Goal: Task Accomplishment & Management: Use online tool/utility

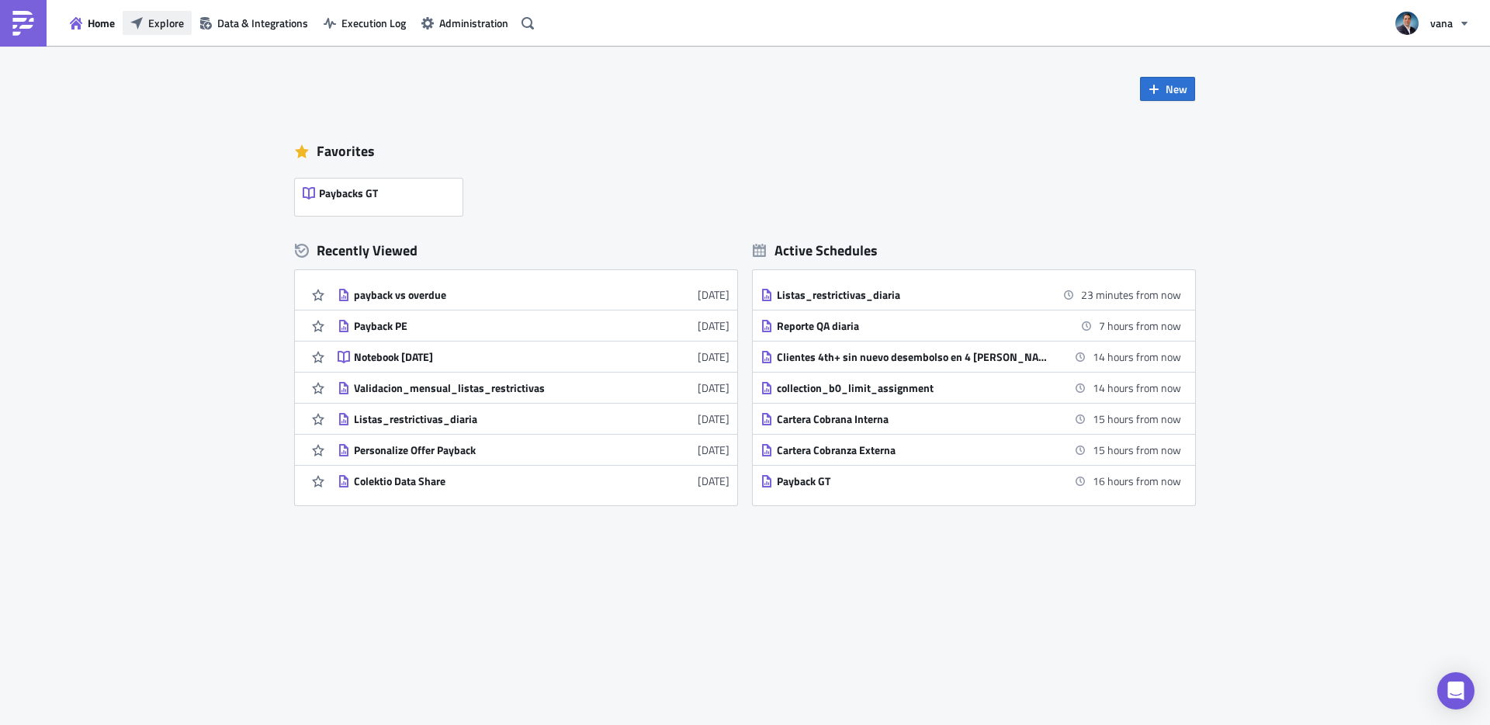
click at [149, 29] on span "Explore" at bounding box center [166, 23] width 36 height 16
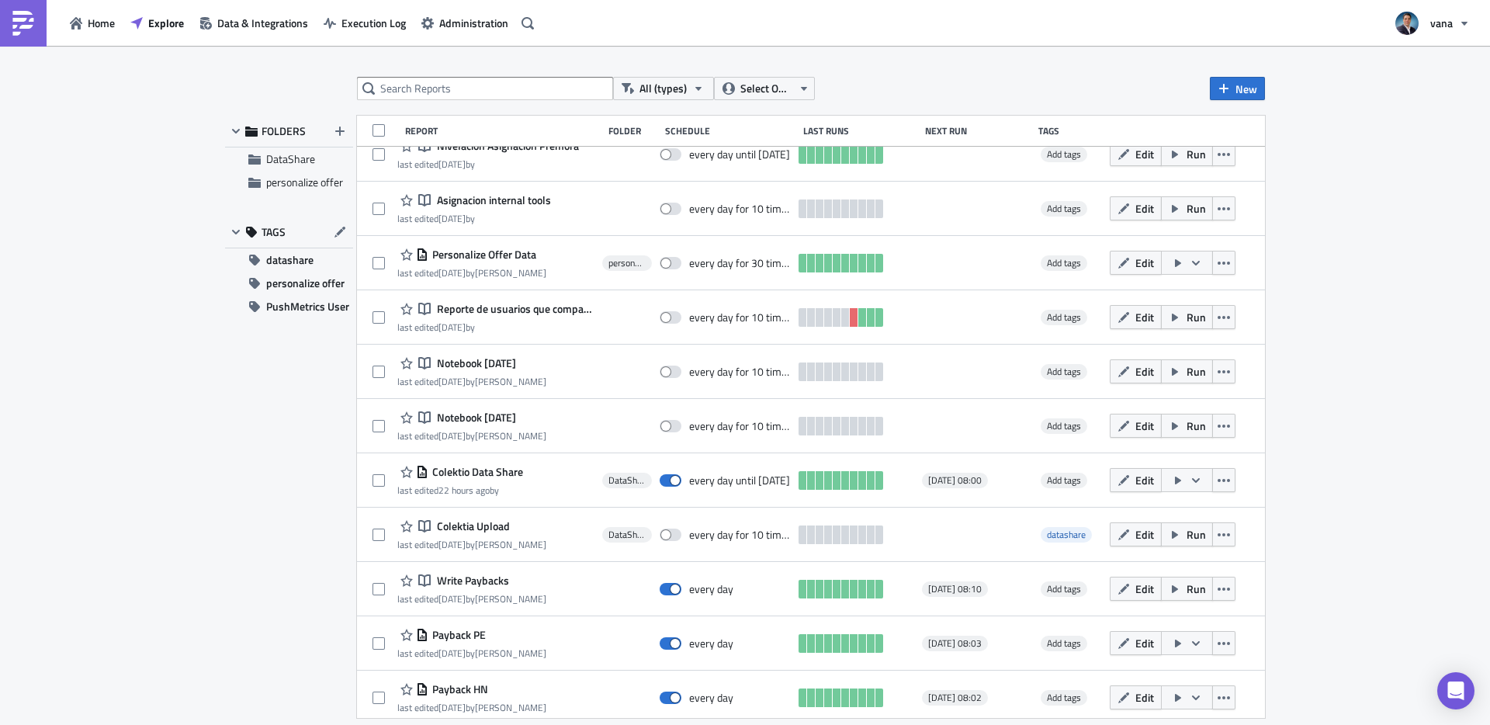
scroll to position [1202, 0]
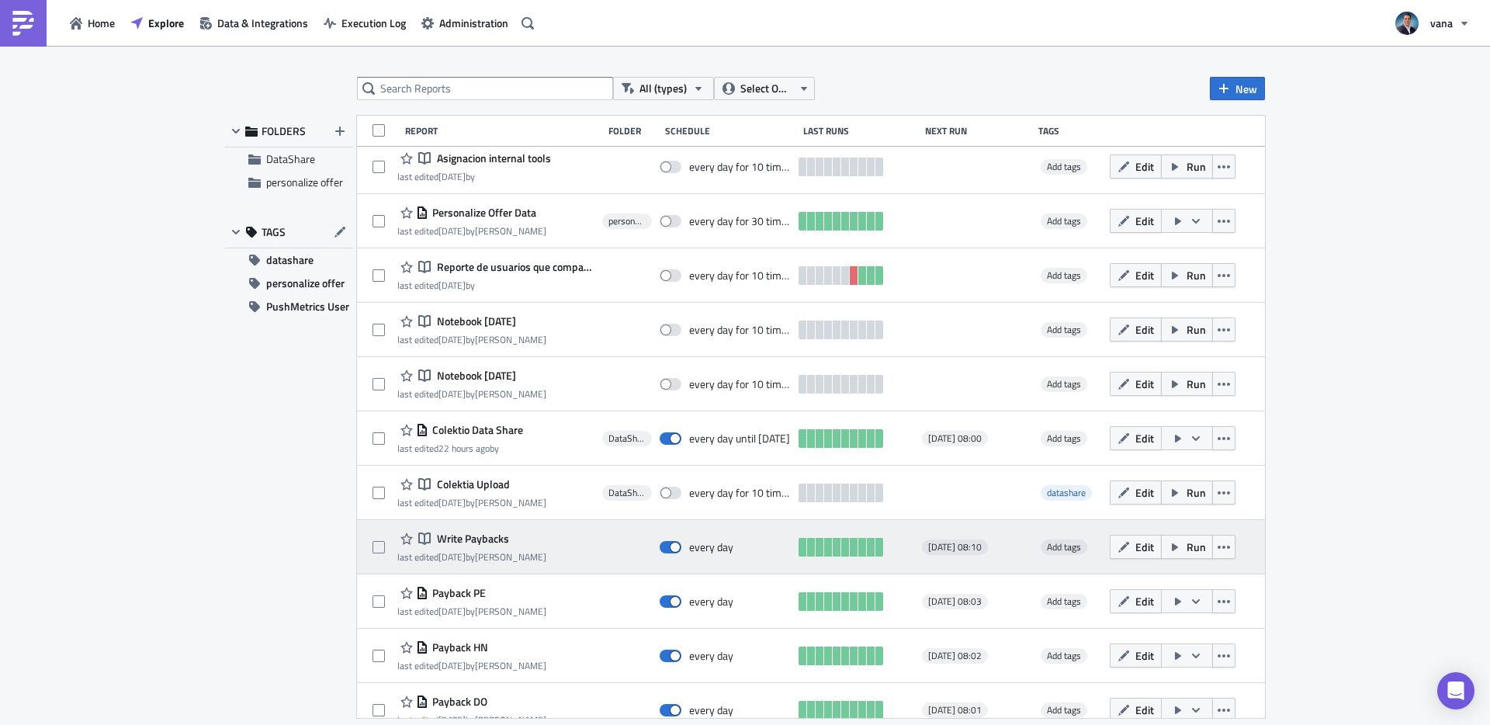
click at [481, 541] on span "Write Paybacks" at bounding box center [471, 539] width 76 height 14
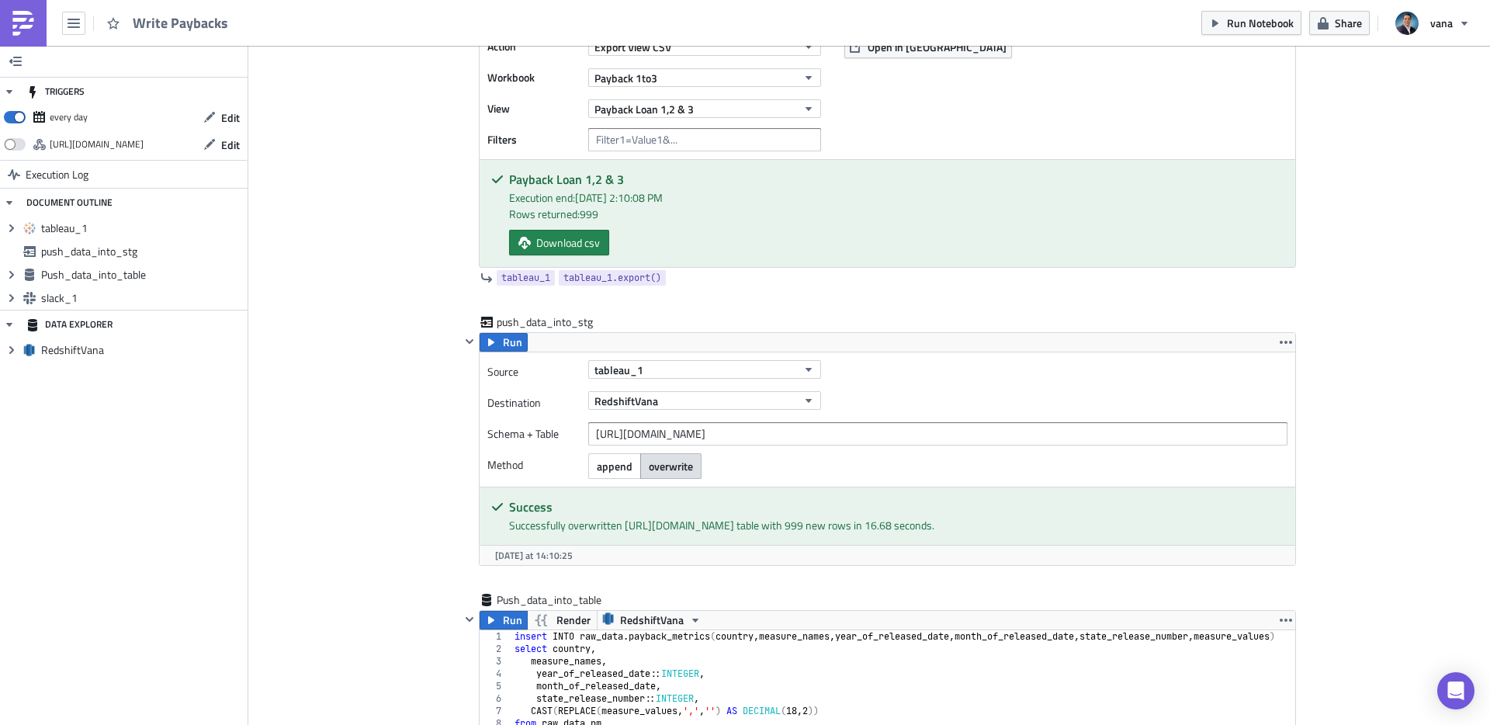
scroll to position [70, 0]
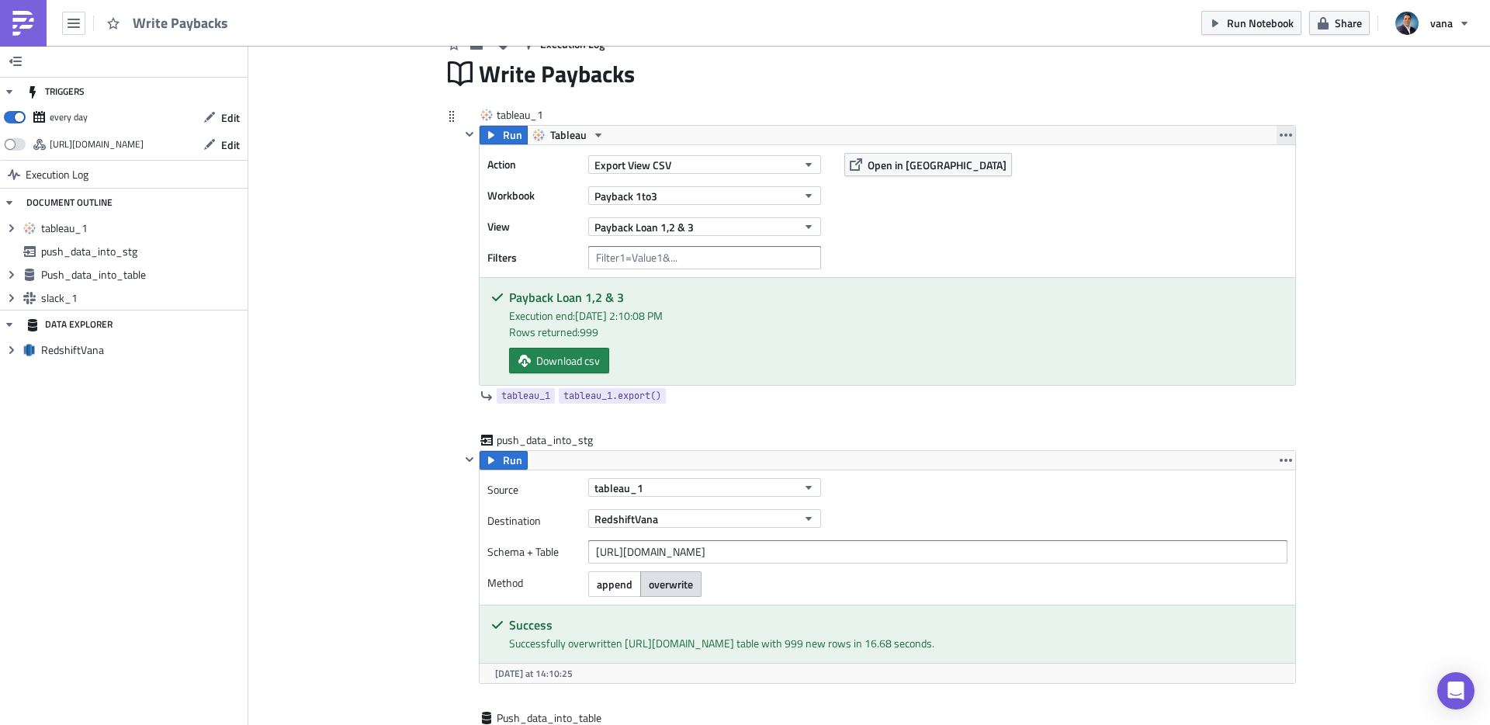
click at [1289, 130] on icon "button" at bounding box center [1286, 135] width 12 height 12
click at [1155, 92] on div "Write Paybacks" at bounding box center [887, 74] width 817 height 36
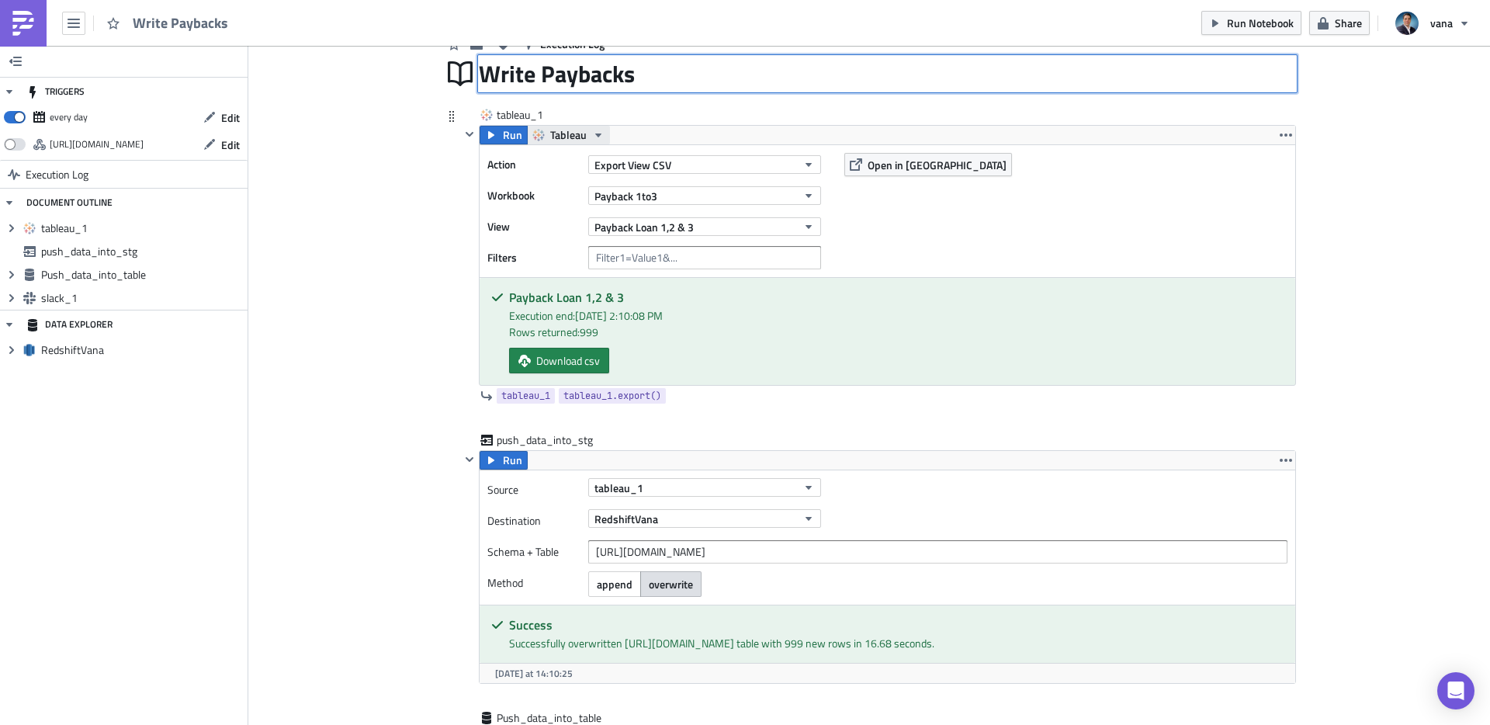
click at [594, 142] on button "Tableau" at bounding box center [568, 135] width 83 height 19
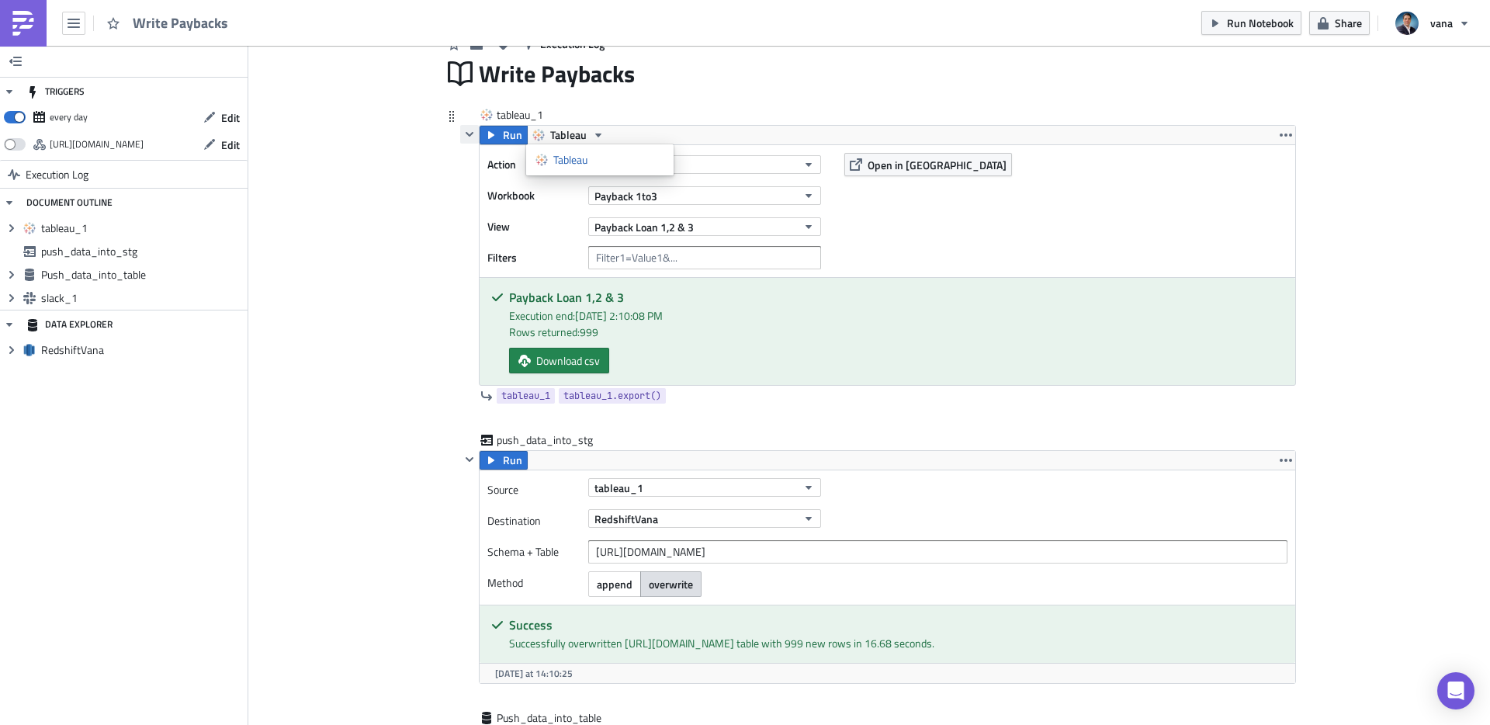
click at [469, 137] on icon "button" at bounding box center [469, 134] width 12 height 12
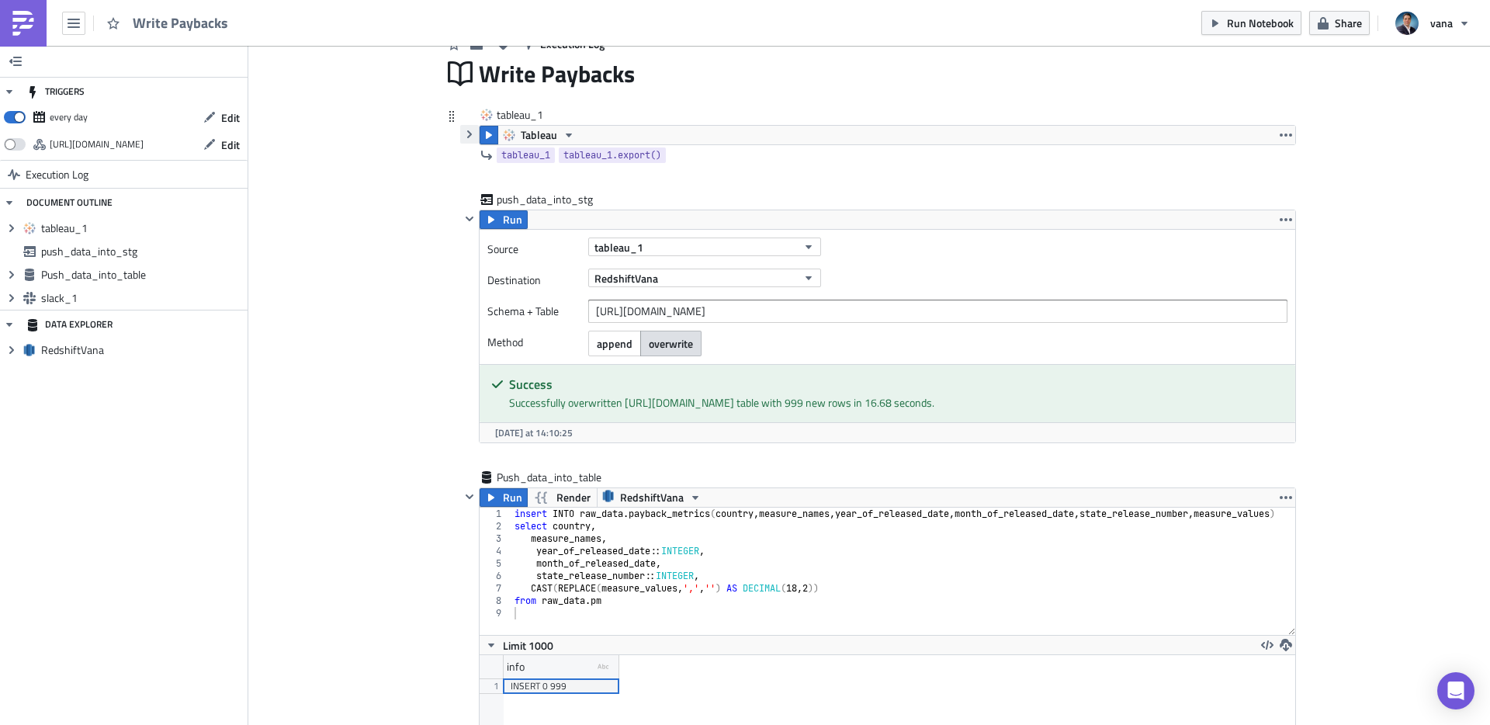
click at [469, 137] on icon "button" at bounding box center [469, 134] width 12 height 12
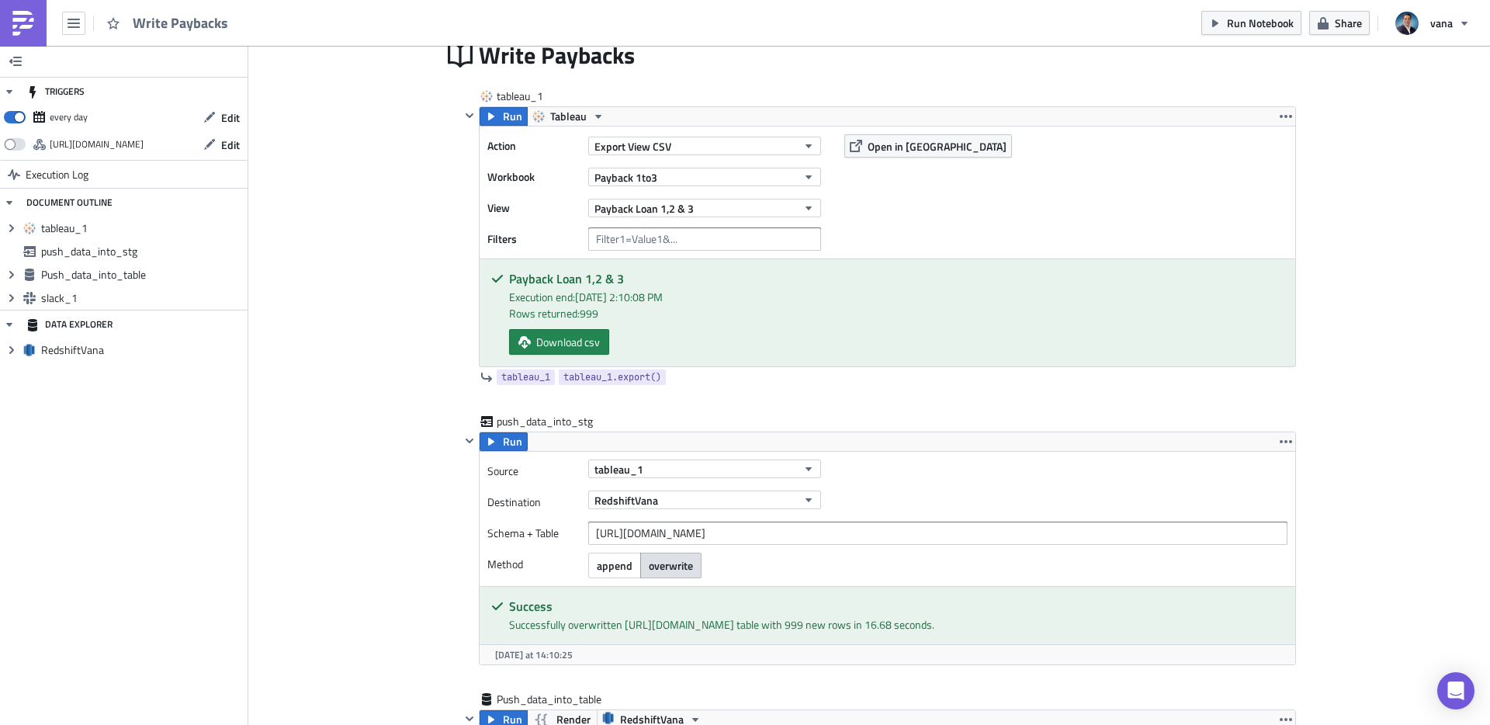
scroll to position [0, 0]
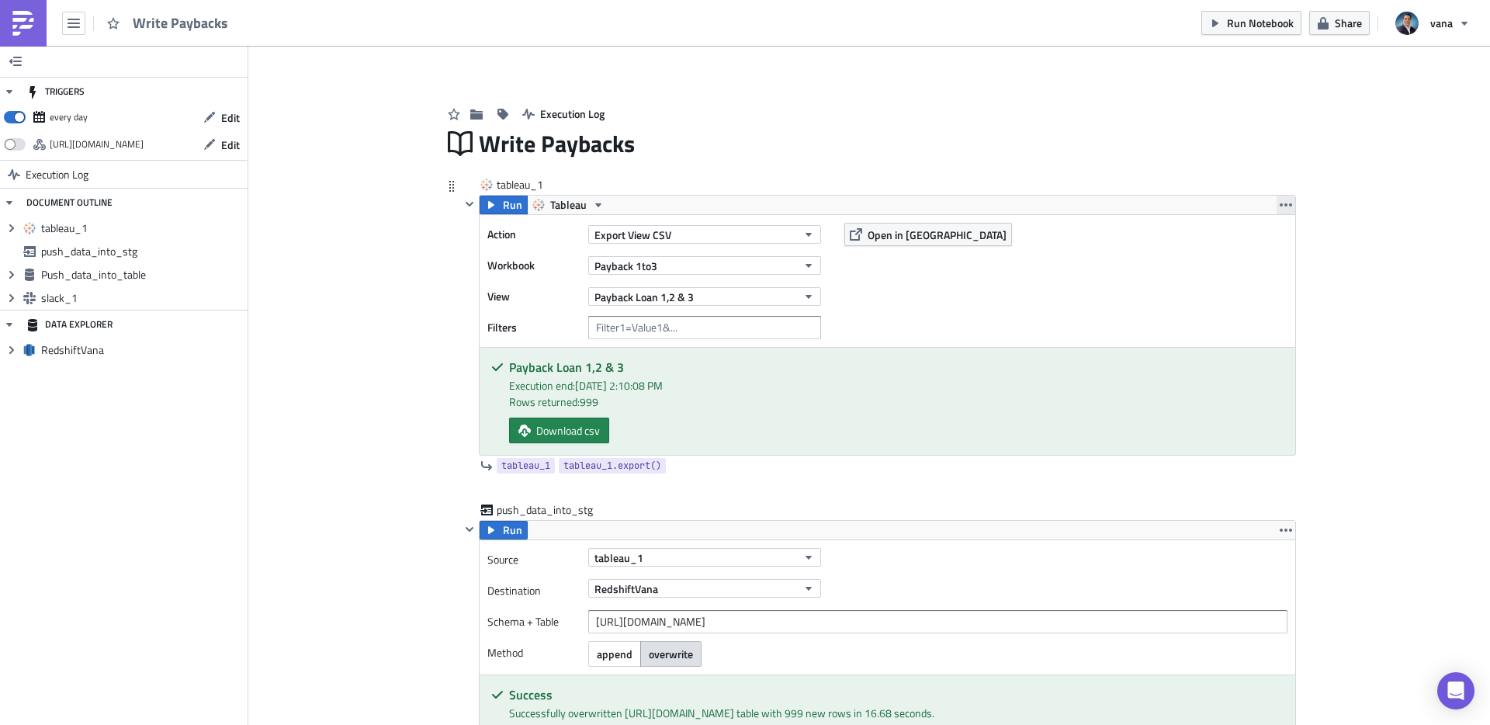
click at [1284, 210] on icon "button" at bounding box center [1286, 205] width 12 height 12
click at [581, 200] on span "Tableau" at bounding box center [568, 205] width 36 height 19
click at [1282, 208] on icon "button" at bounding box center [1286, 205] width 12 height 12
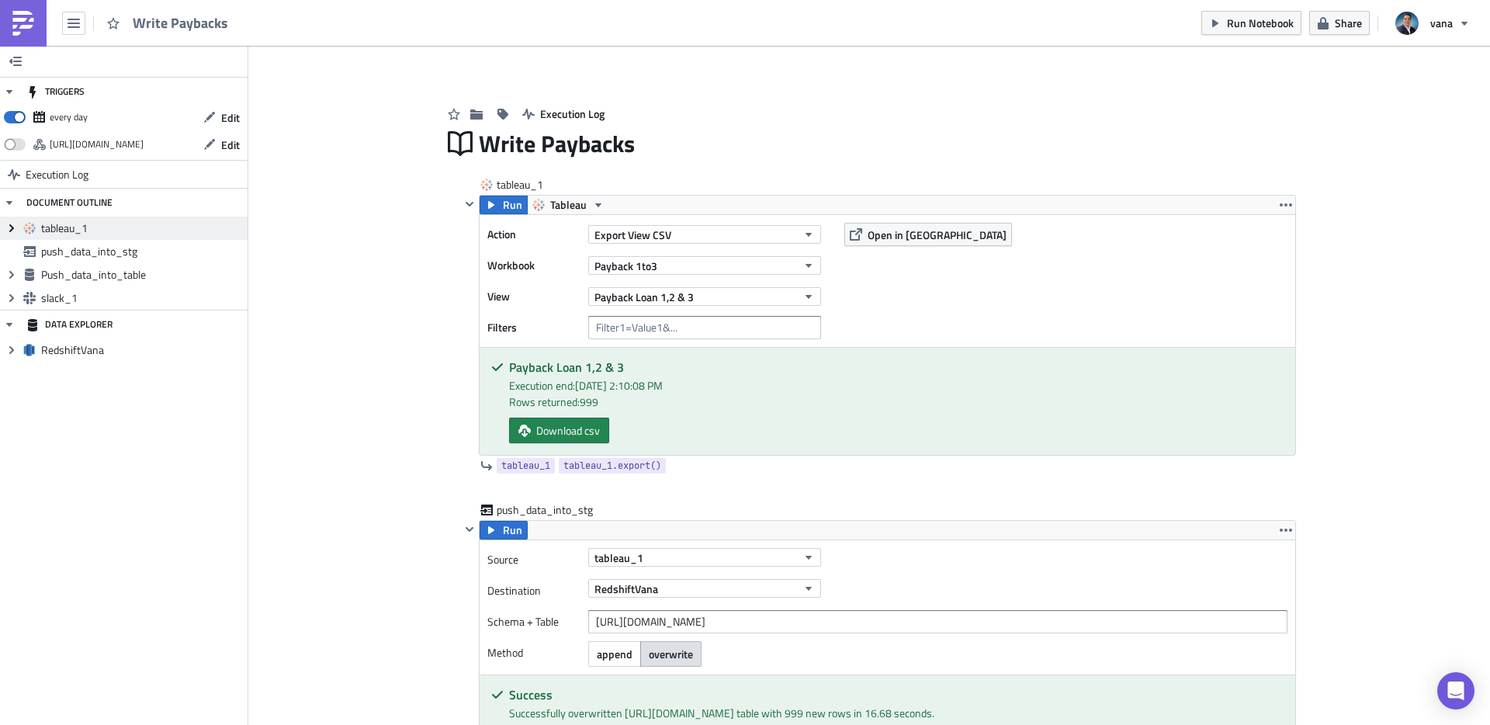
click at [15, 231] on icon "Expand group" at bounding box center [11, 228] width 12 height 12
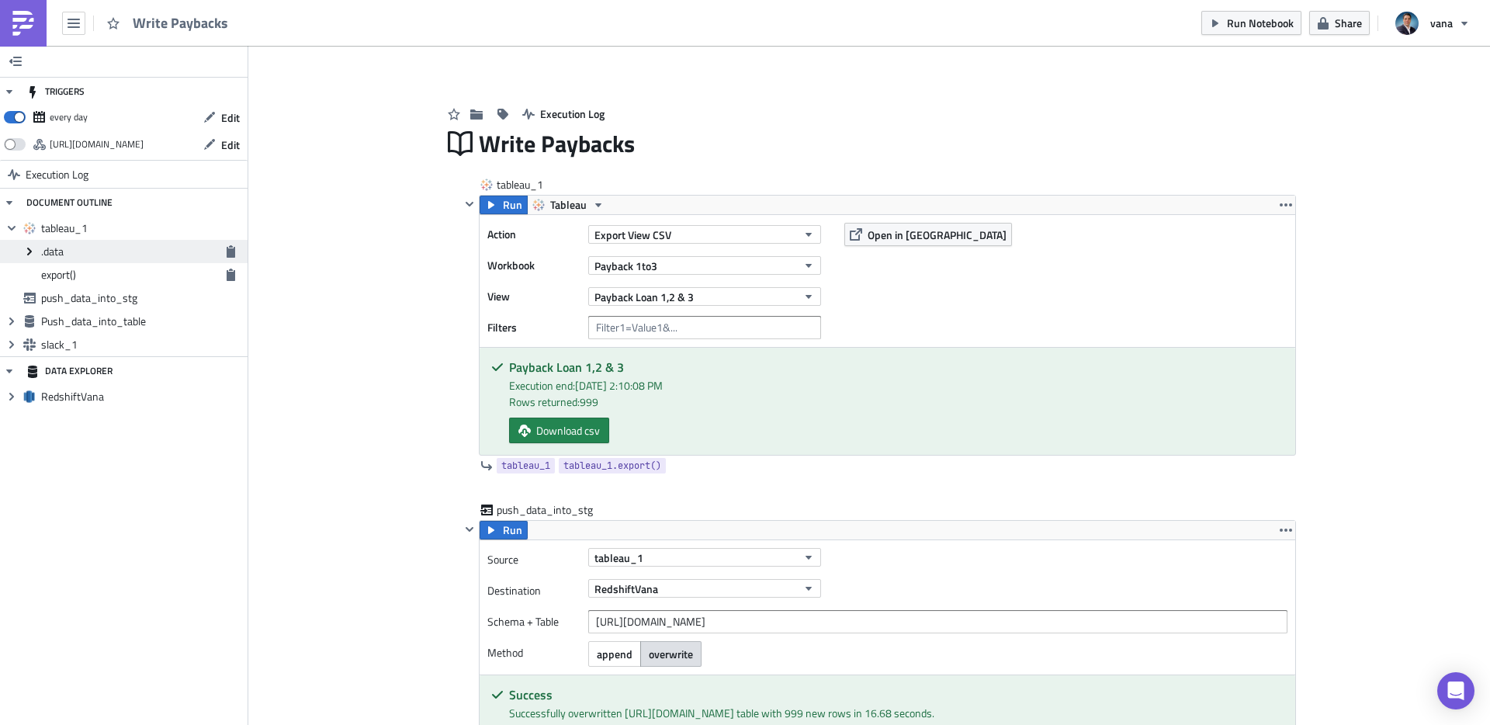
click at [26, 248] on icon "Expand group" at bounding box center [29, 251] width 12 height 12
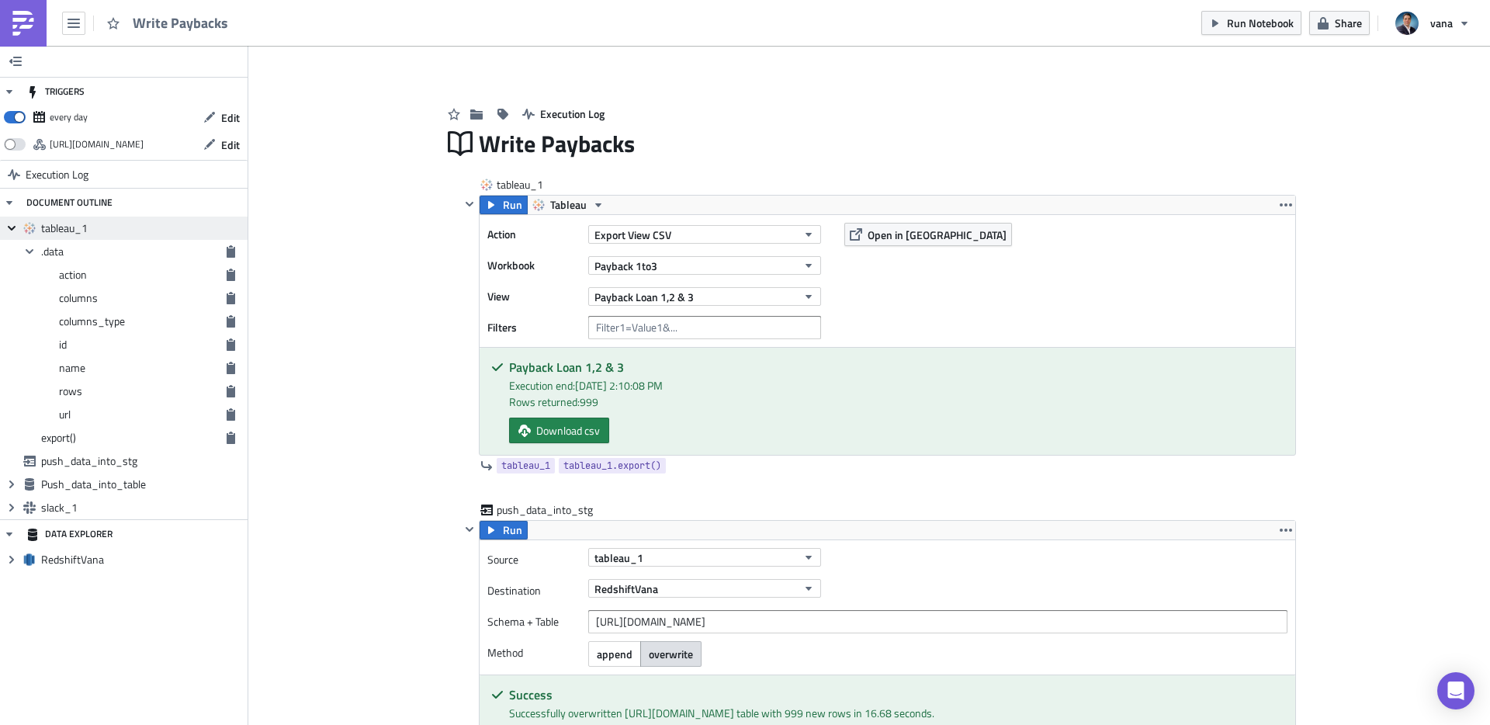
click at [7, 227] on icon "Collapse group" at bounding box center [11, 228] width 12 height 12
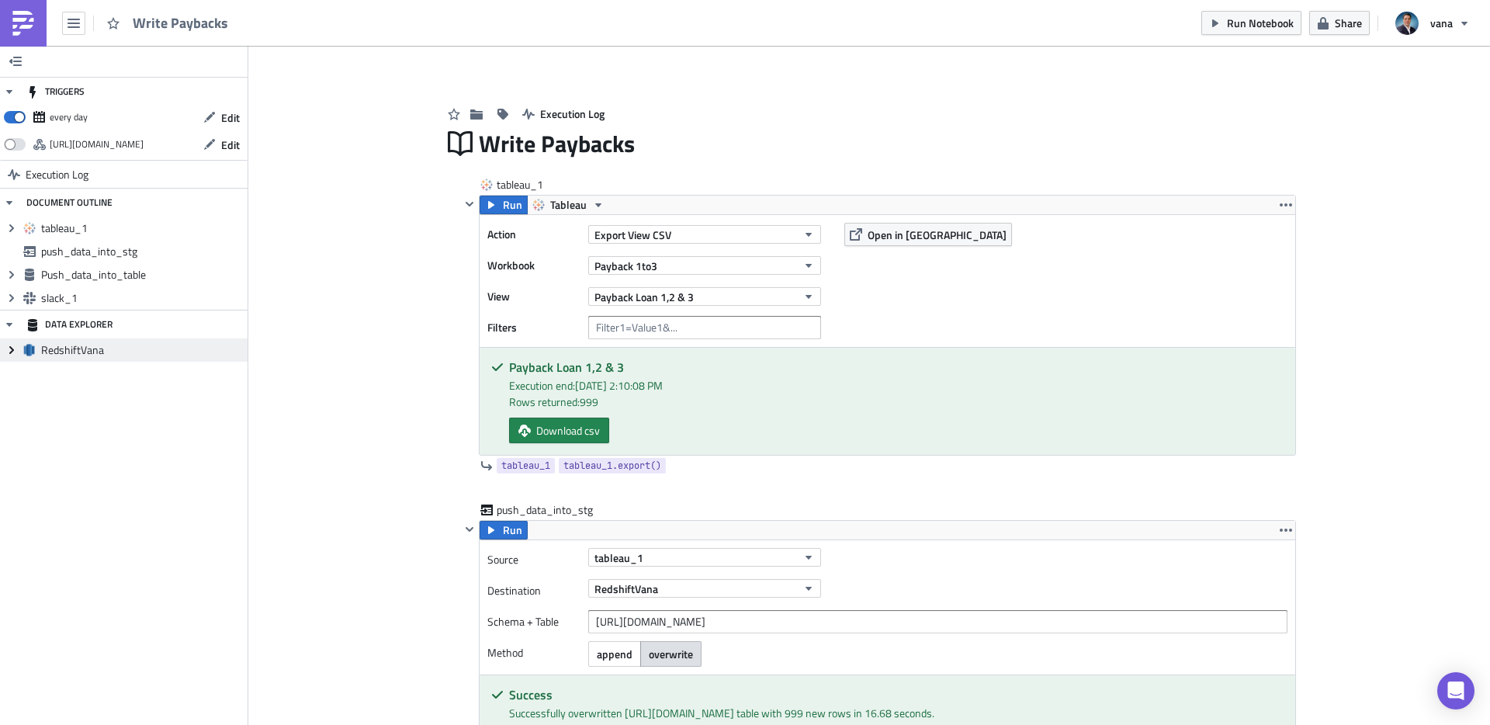
click at [11, 352] on icon at bounding box center [11, 350] width 5 height 8
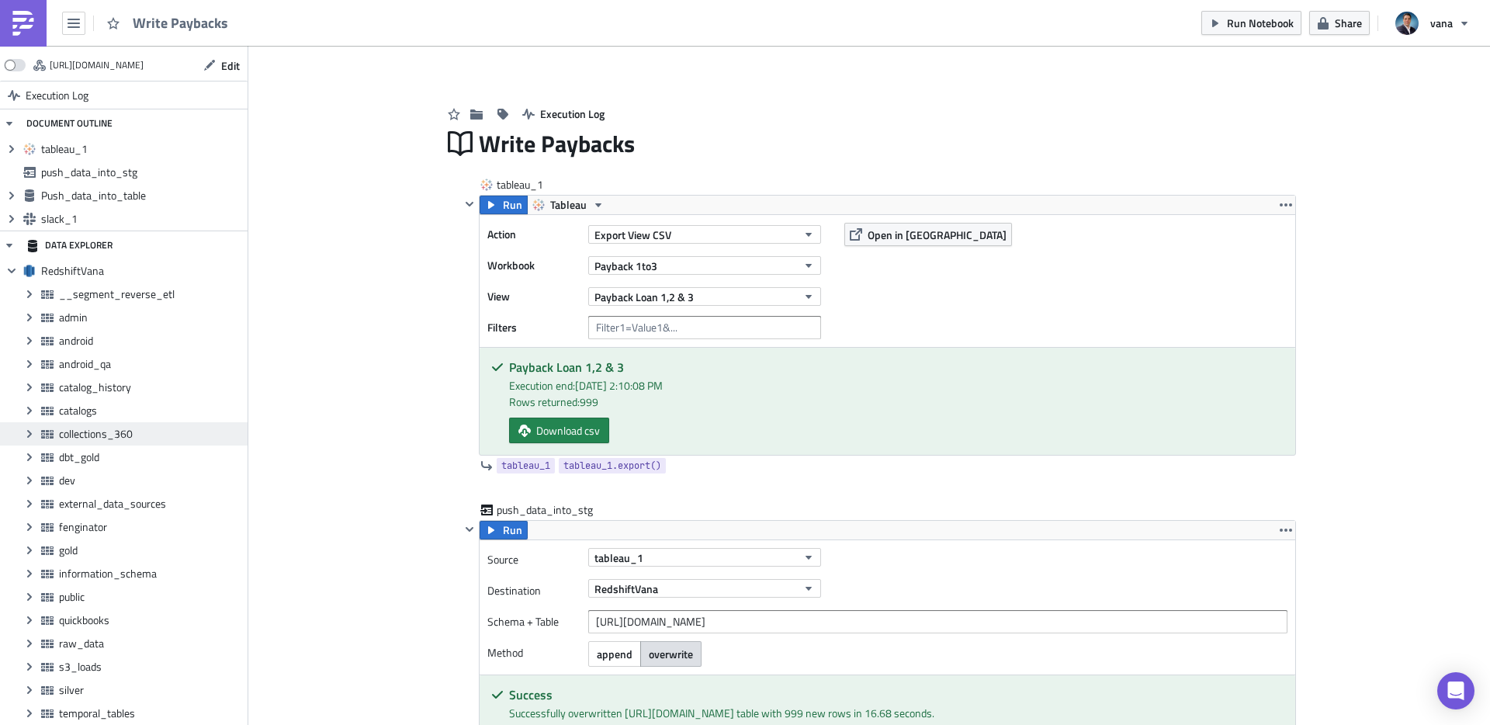
scroll to position [77, 0]
click at [9, 272] on icon at bounding box center [12, 273] width 8 height 5
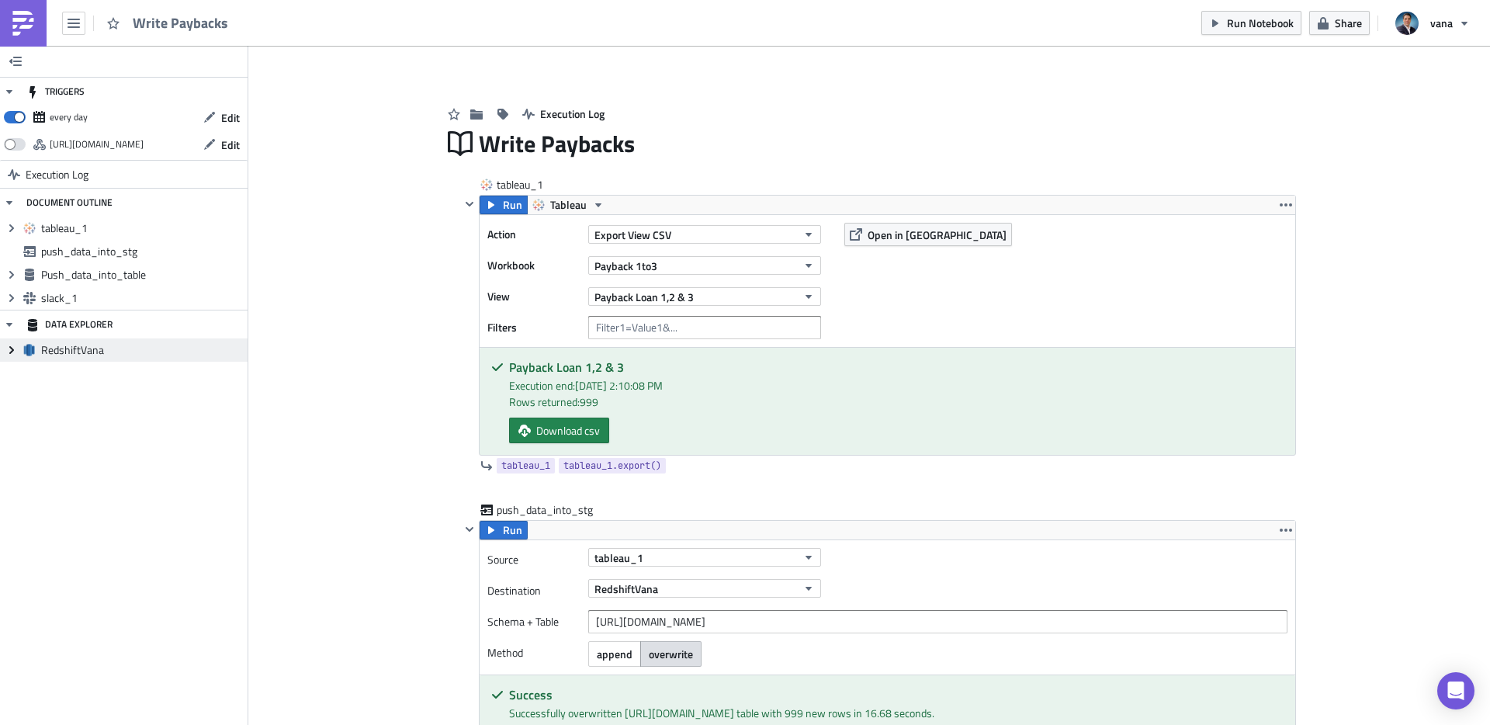
scroll to position [0, 0]
click at [4, 324] on icon "button" at bounding box center [9, 324] width 12 height 12
click at [64, 233] on span "tableau_1" at bounding box center [142, 228] width 203 height 14
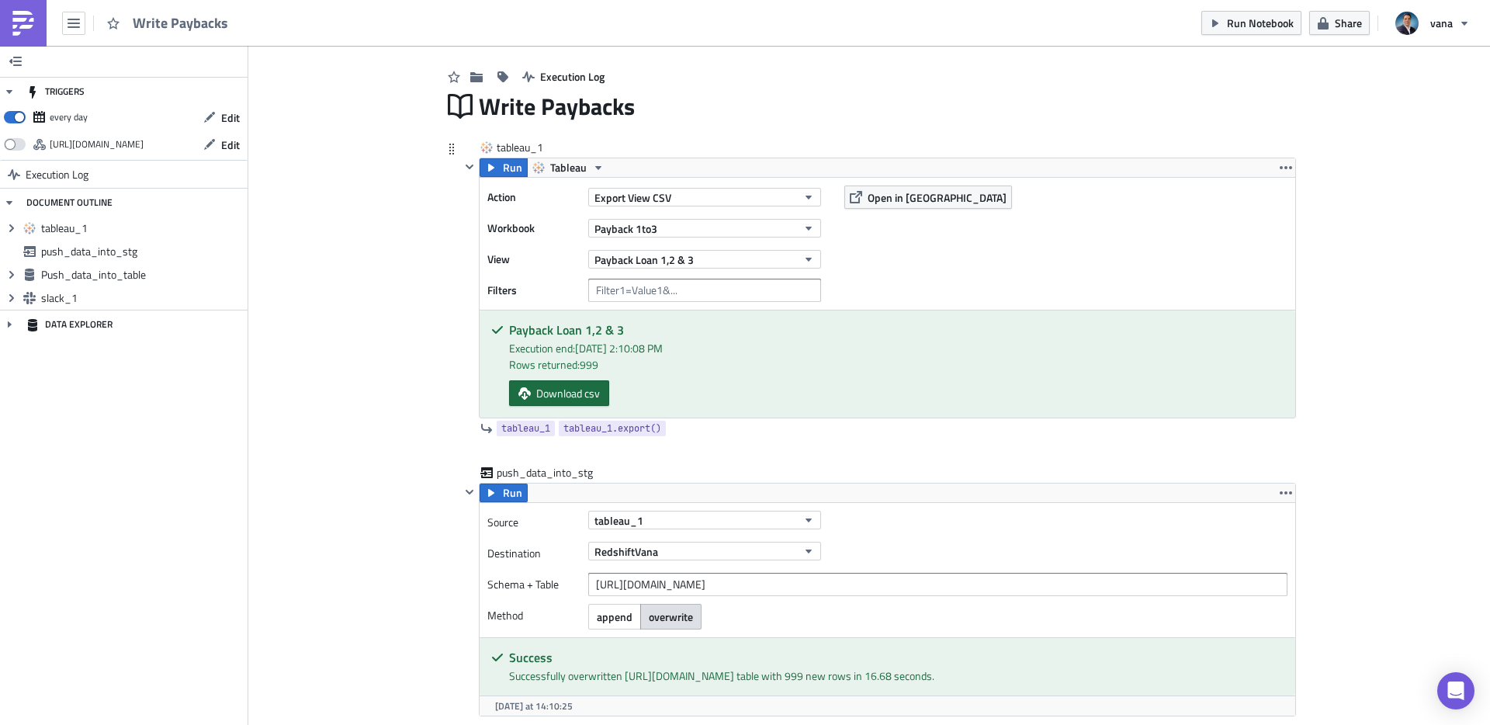
click at [588, 390] on span "Download csv" at bounding box center [568, 393] width 64 height 16
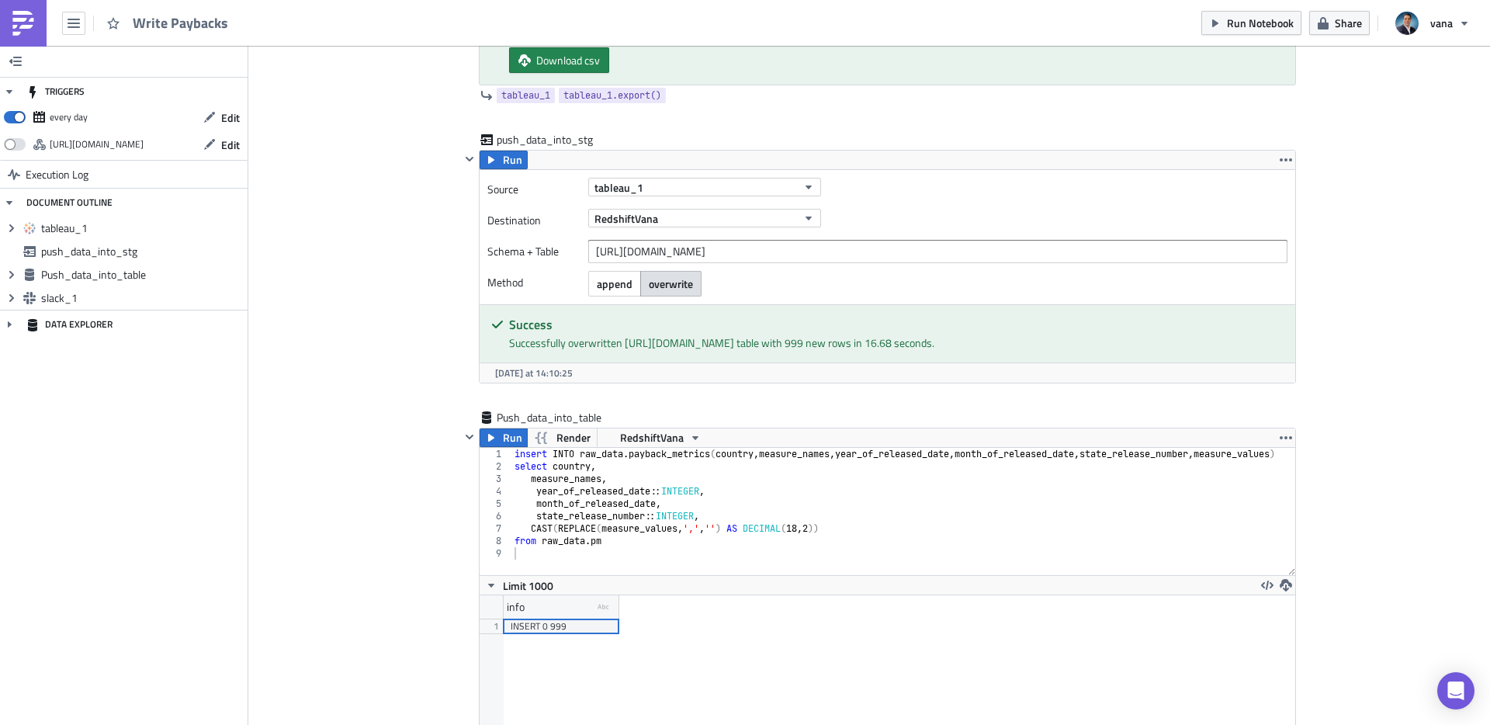
scroll to position [391, 0]
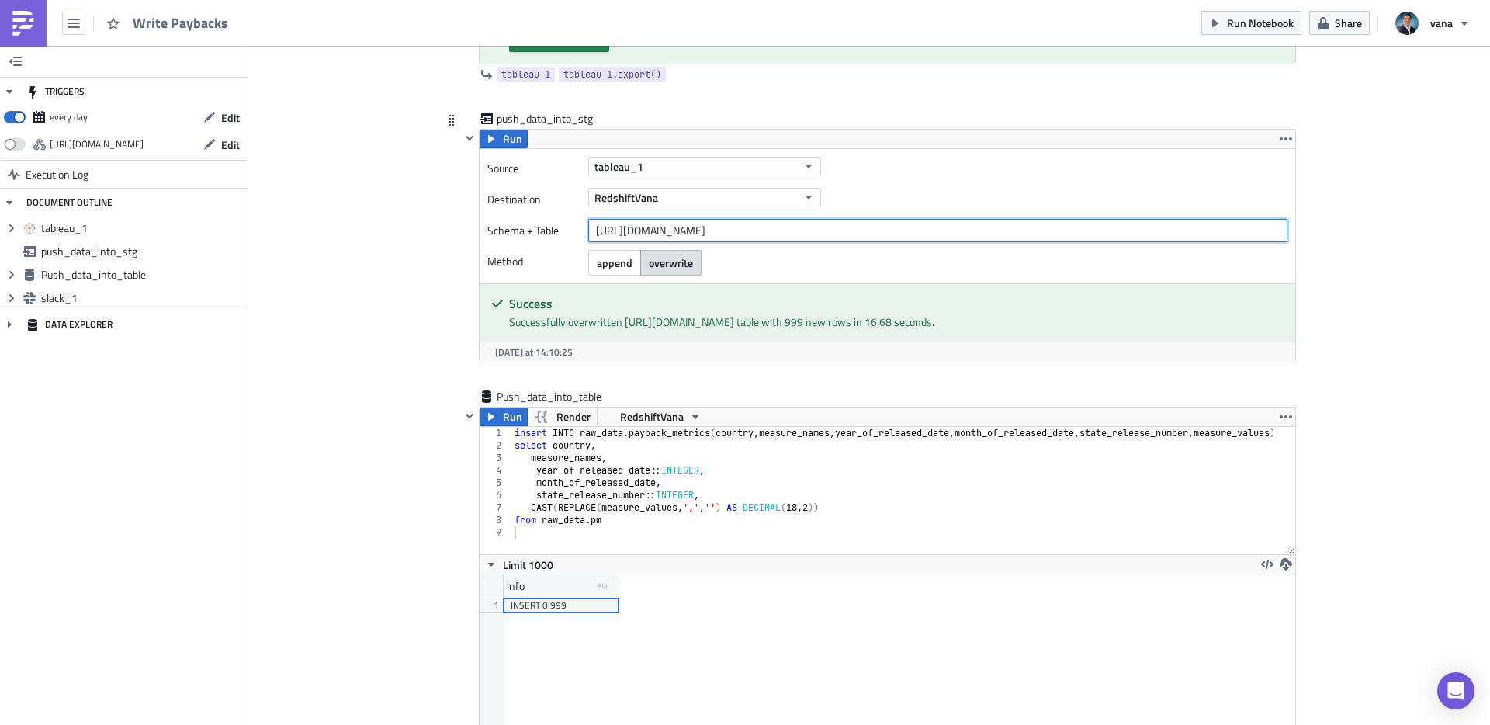
click at [619, 227] on input "[URL][DOMAIN_NAME]" at bounding box center [937, 230] width 699 height 23
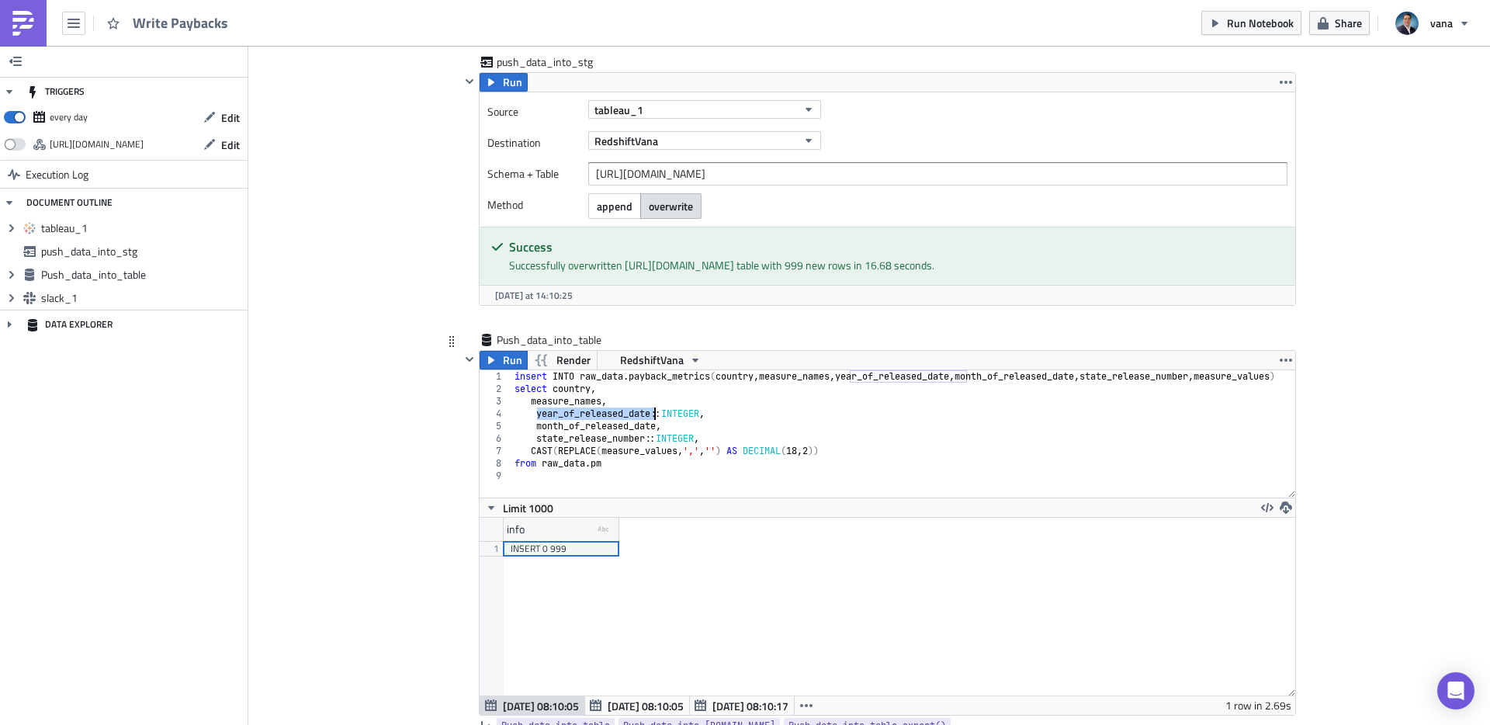
drag, startPoint x: 539, startPoint y: 412, endPoint x: 654, endPoint y: 418, distance: 115.8
click at [654, 418] on div "insert INTO raw_data . payback_metrics ( country , measure_names , year_of_rele…" at bounding box center [909, 446] width 794 height 152
click at [559, 457] on div "insert INTO raw_data . payback_metrics ( country , measure_names , year_of_rele…" at bounding box center [909, 446] width 794 height 152
drag, startPoint x: 527, startPoint y: 448, endPoint x: 861, endPoint y: 452, distance: 333.8
click at [861, 452] on div "insert INTO raw_data . payback_metrics ( country , measure_names , year_of_rele…" at bounding box center [909, 446] width 794 height 152
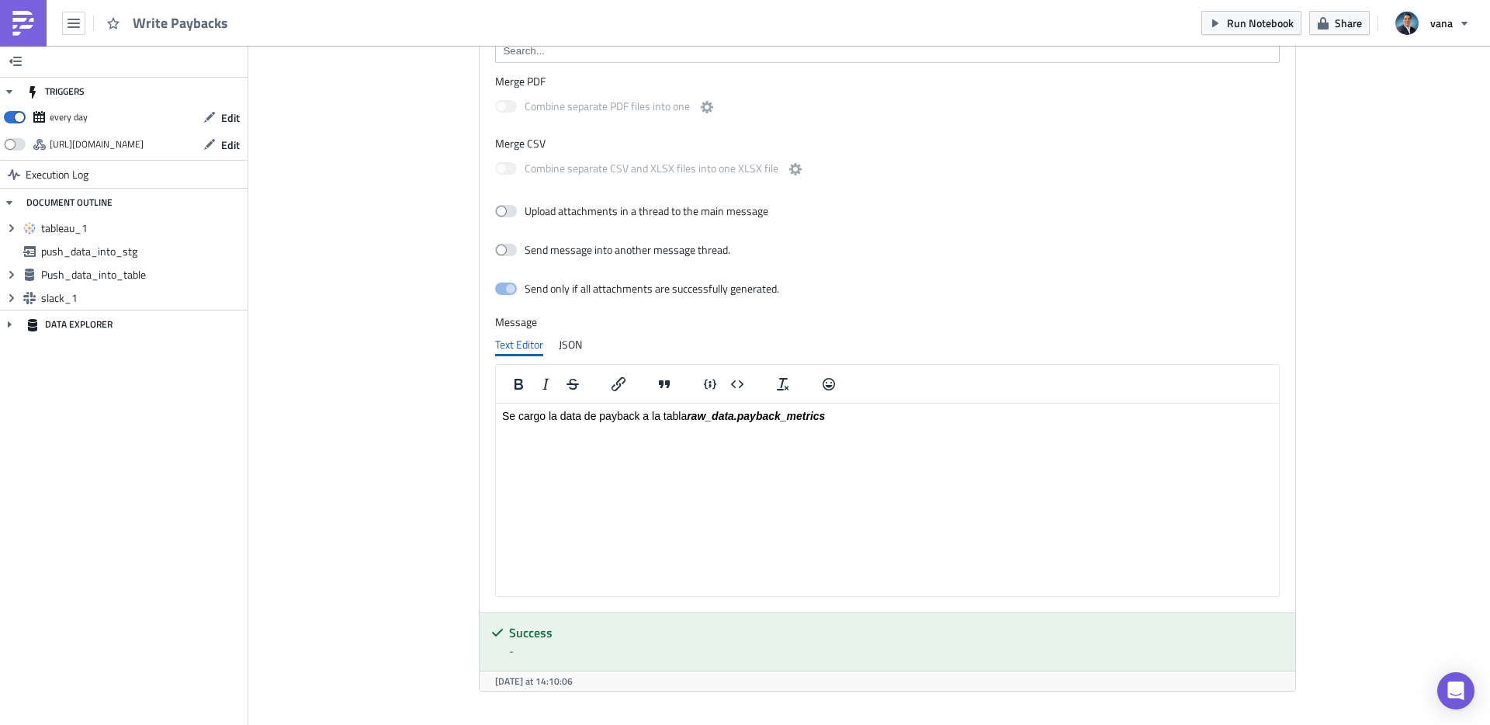
scroll to position [1378, 0]
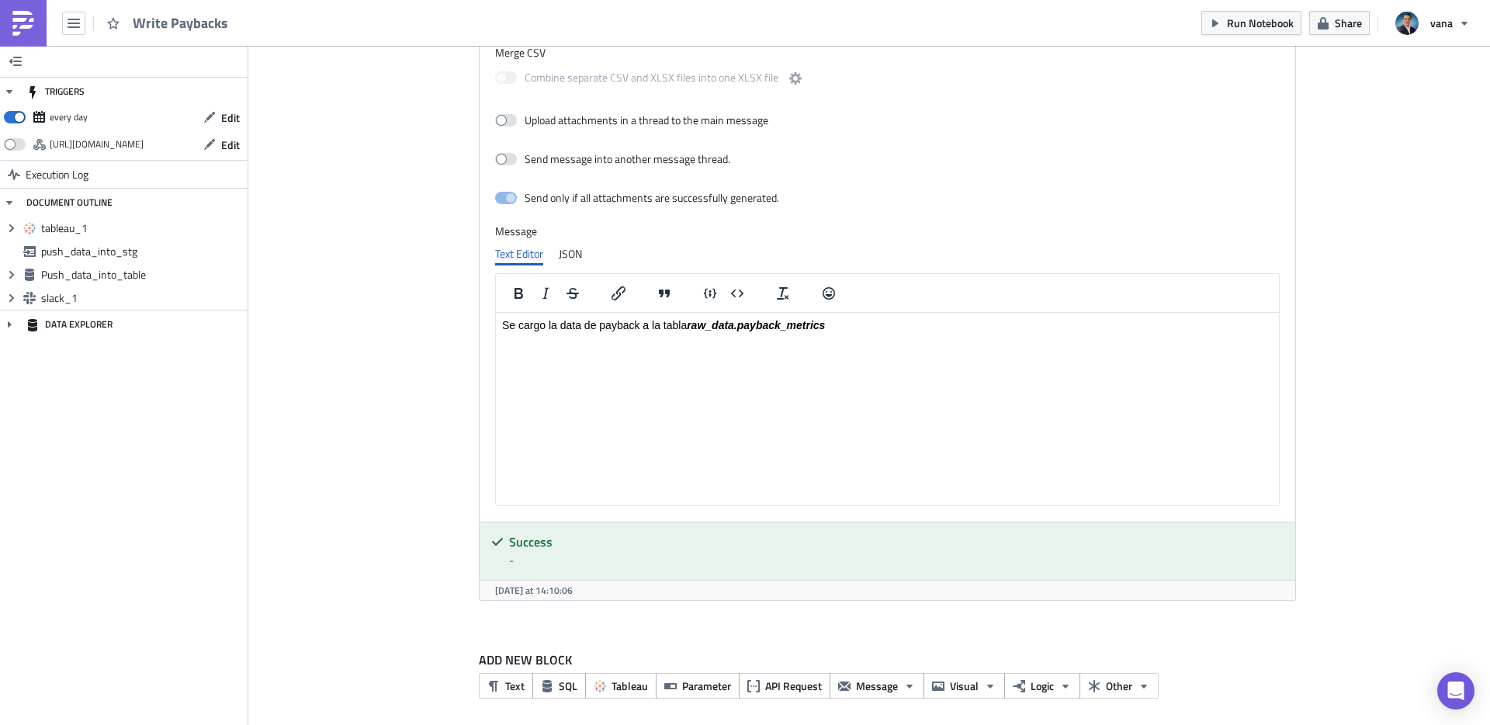
click at [78, 121] on div "every day" at bounding box center [69, 117] width 38 height 23
click at [220, 113] on button "Edit" at bounding box center [222, 118] width 52 height 24
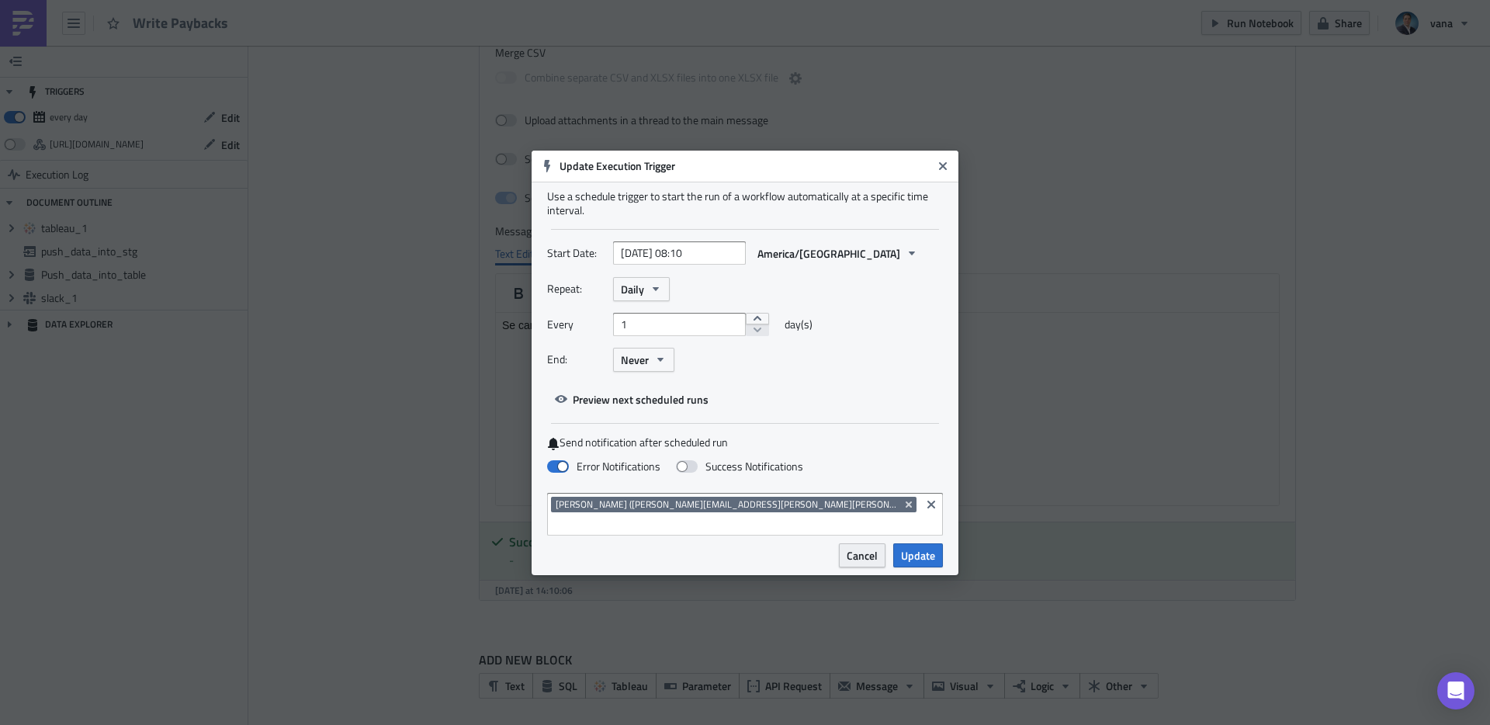
click at [869, 547] on span "Cancel" at bounding box center [862, 555] width 31 height 16
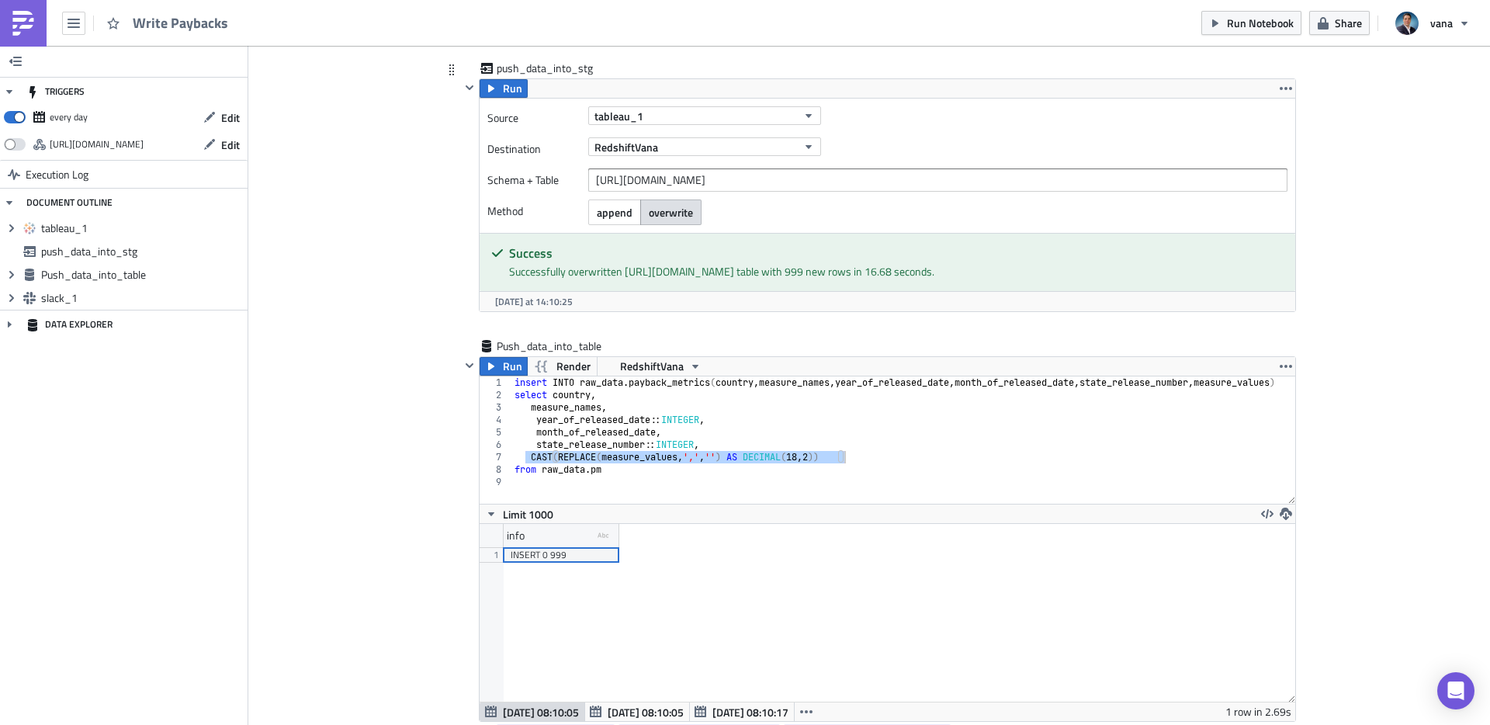
scroll to position [470, 0]
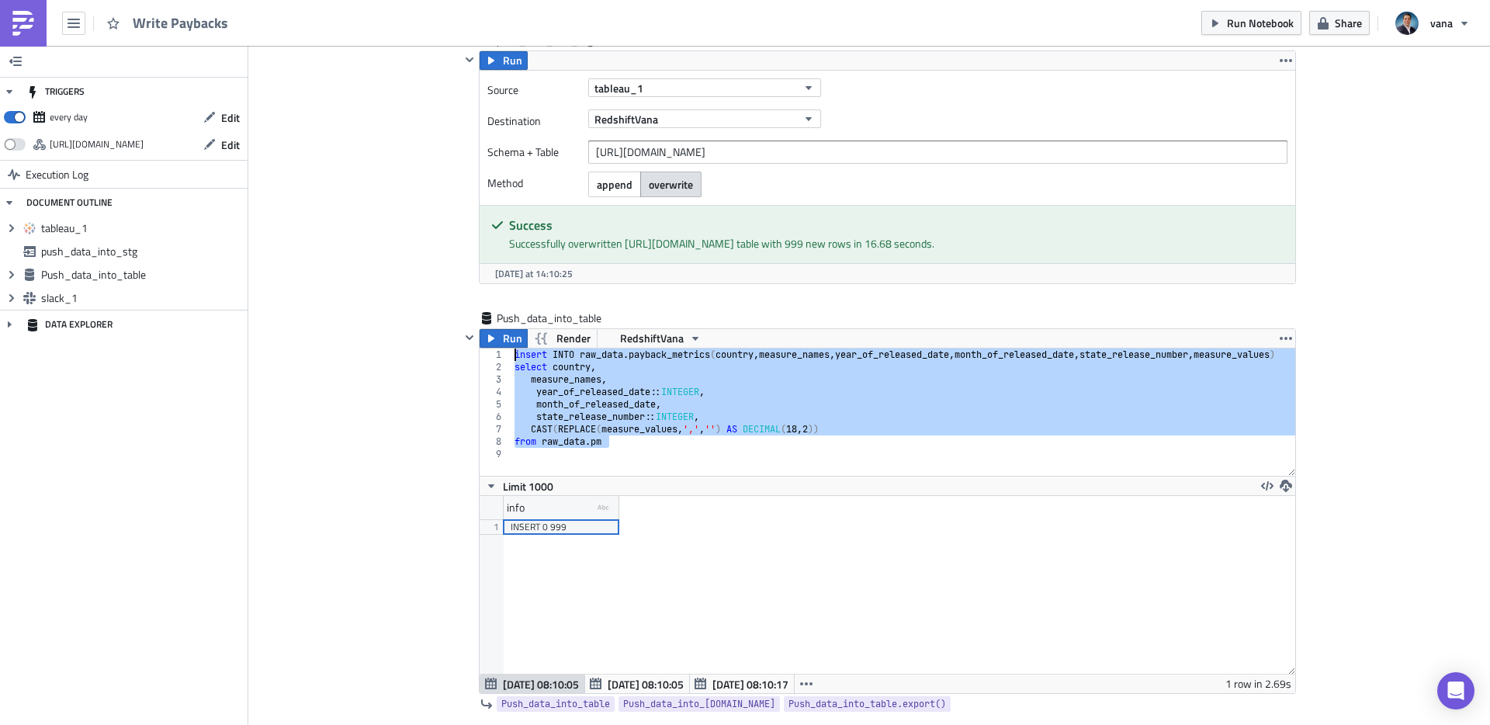
drag, startPoint x: 623, startPoint y: 439, endPoint x: 418, endPoint y: 300, distance: 247.8
click at [418, 300] on div "Add Image Execution Log Write Paybacks tableau_1 Run Tableau Action Export View…" at bounding box center [869, 609] width 1242 height 2066
type textarea "insert INTO raw_data.payback_metrics(country,measure_names, year_of_released_da…"
